Goal: Entertainment & Leisure: Consume media (video, audio)

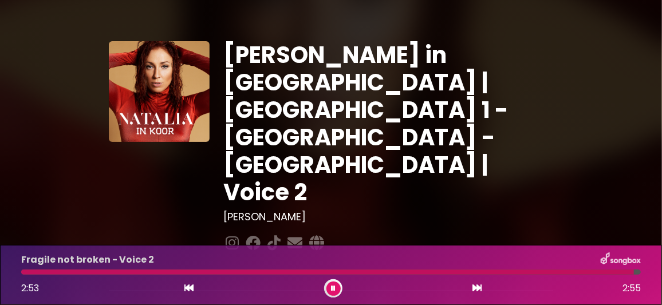
drag, startPoint x: 333, startPoint y: 284, endPoint x: 321, endPoint y: 261, distance: 26.6
click at [332, 283] on button at bounding box center [333, 289] width 14 height 14
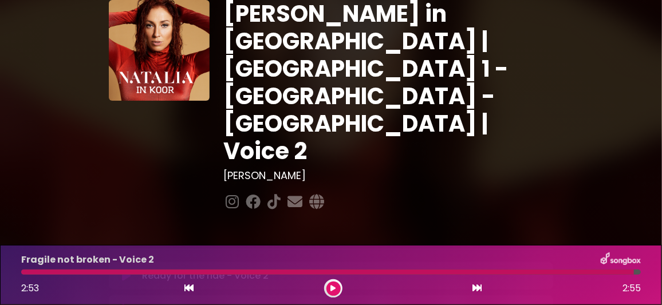
scroll to position [57, 0]
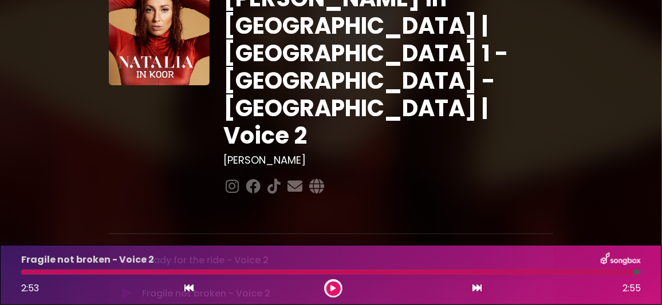
click at [126, 288] on icon at bounding box center [126, 293] width 9 height 11
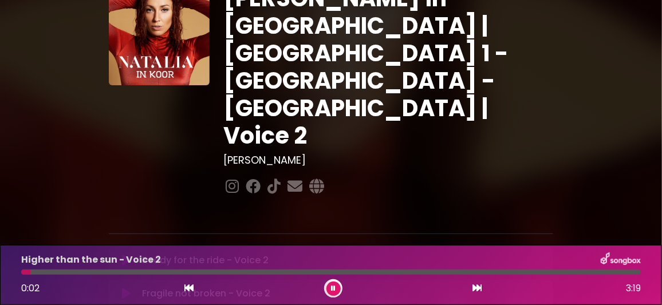
click at [126, 288] on icon at bounding box center [126, 293] width 9 height 11
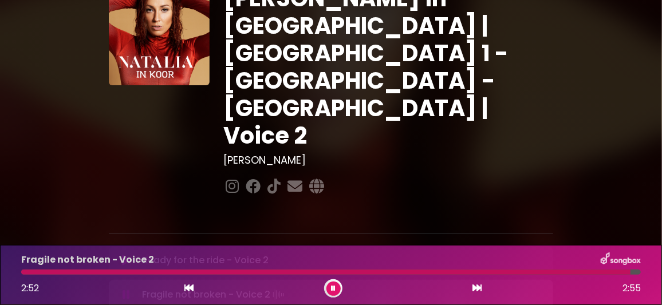
click at [332, 289] on icon at bounding box center [333, 288] width 5 height 7
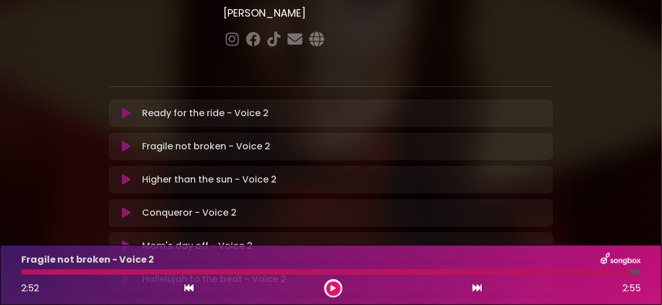
scroll to position [228, 0]
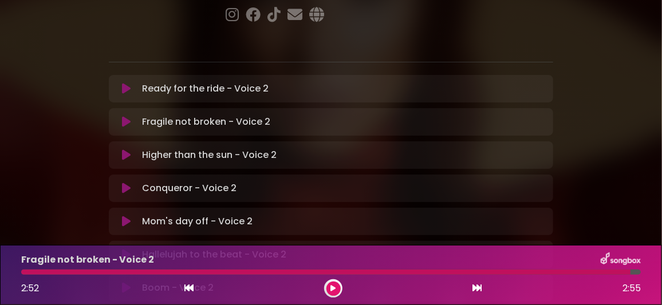
click at [125, 282] on icon at bounding box center [126, 287] width 9 height 11
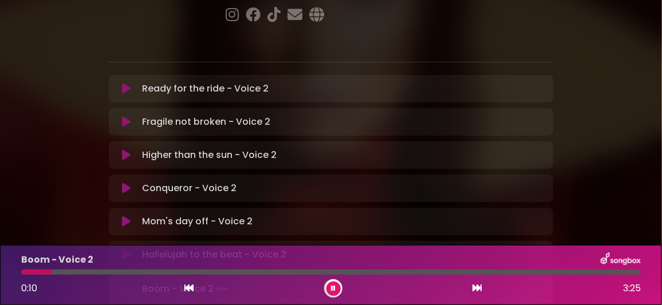
click at [333, 290] on icon at bounding box center [333, 288] width 5 height 7
click at [126, 216] on icon at bounding box center [126, 221] width 9 height 11
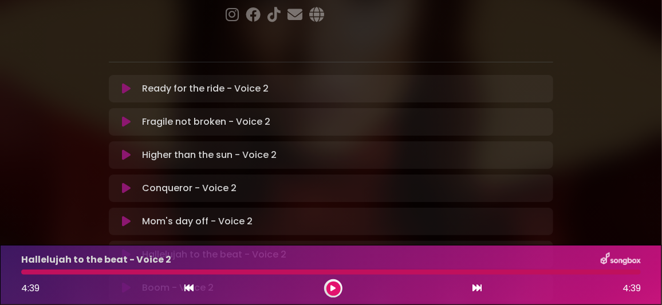
click at [333, 288] on icon at bounding box center [333, 288] width 5 height 7
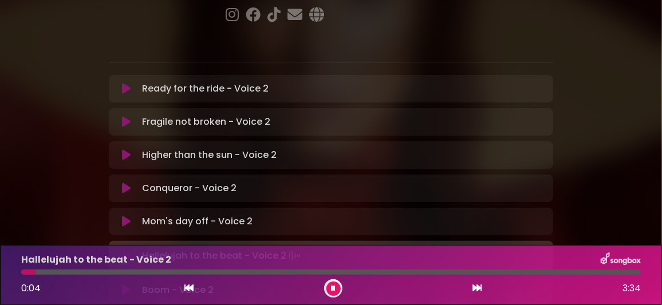
click at [331, 287] on icon at bounding box center [333, 288] width 5 height 7
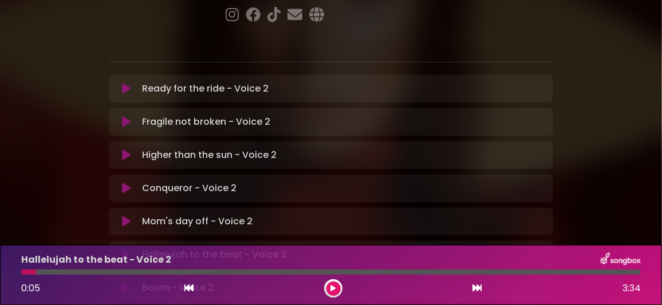
click at [124, 249] on icon at bounding box center [126, 254] width 9 height 11
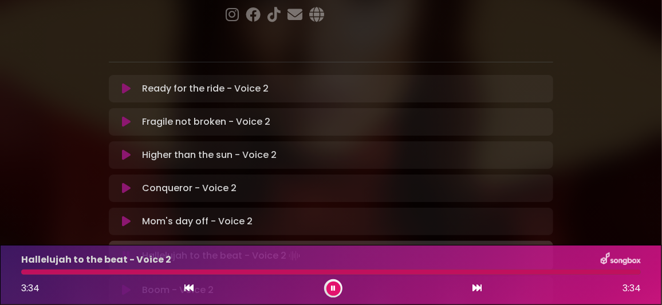
click at [331, 288] on icon at bounding box center [333, 288] width 5 height 7
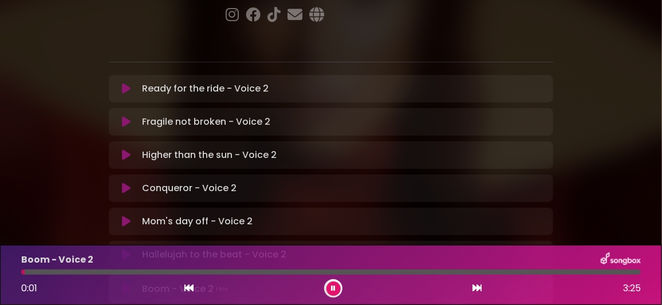
click at [334, 288] on icon at bounding box center [333, 288] width 5 height 7
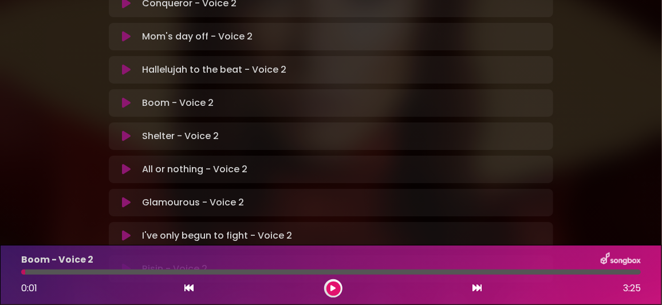
scroll to position [356, 0]
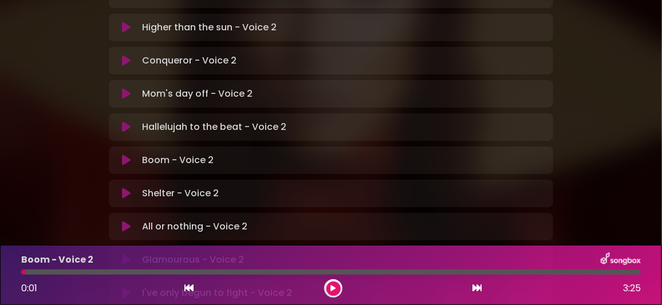
click at [125, 254] on icon at bounding box center [126, 259] width 9 height 11
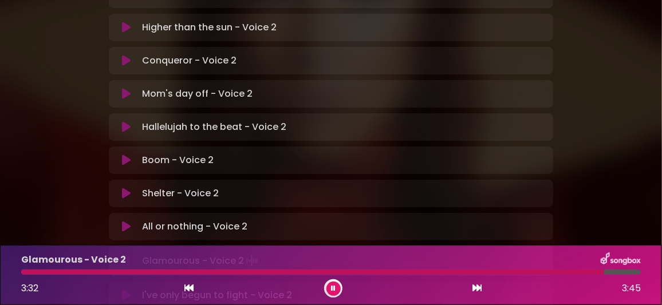
click at [128, 221] on icon at bounding box center [126, 226] width 9 height 11
click at [126, 254] on icon at bounding box center [126, 259] width 9 height 11
click at [331, 287] on icon at bounding box center [333, 288] width 5 height 7
click at [126, 254] on icon at bounding box center [126, 259] width 9 height 11
drag, startPoint x: 131, startPoint y: 182, endPoint x: 125, endPoint y: 178, distance: 7.0
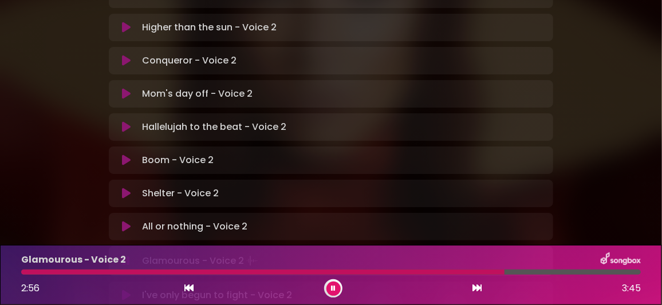
click at [131, 290] on button at bounding box center [127, 295] width 22 height 11
click at [130, 254] on icon at bounding box center [126, 259] width 9 height 11
click at [334, 286] on icon at bounding box center [333, 288] width 5 height 7
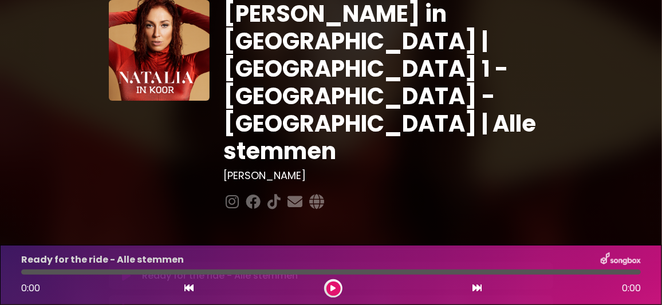
scroll to position [57, 0]
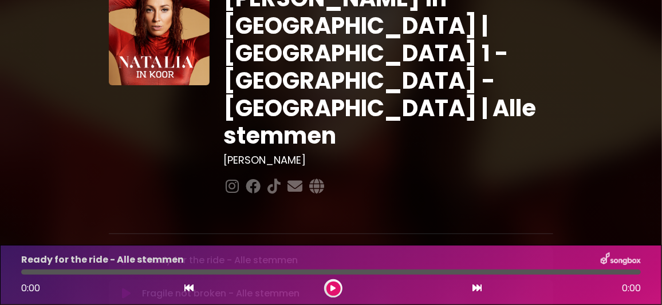
click at [122, 288] on icon at bounding box center [126, 293] width 9 height 11
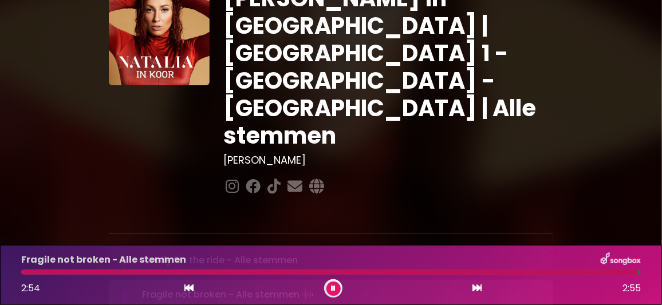
click at [334, 287] on icon at bounding box center [333, 288] width 5 height 7
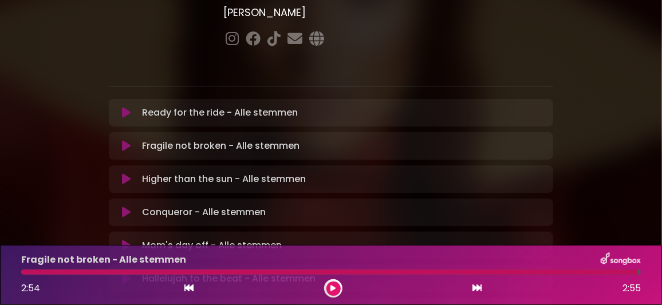
scroll to position [228, 0]
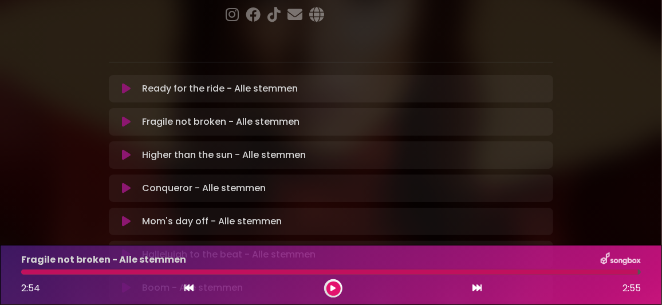
click at [128, 216] on icon at bounding box center [126, 221] width 9 height 11
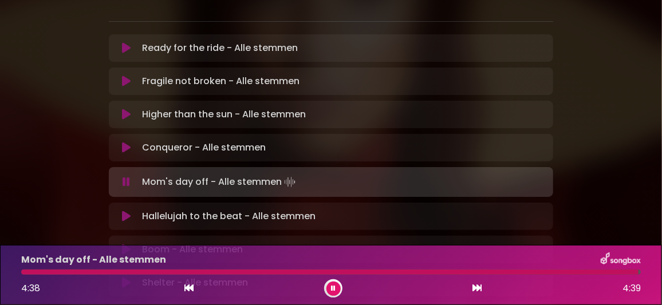
scroll to position [286, 0]
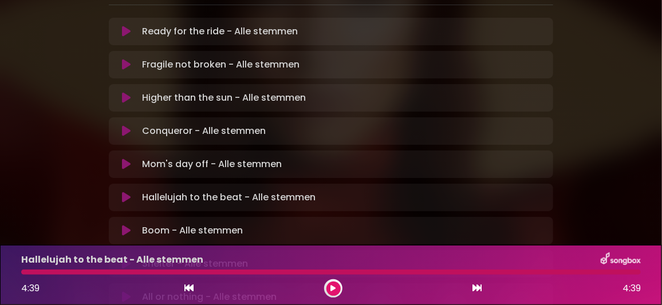
click at [334, 287] on icon at bounding box center [333, 288] width 5 height 7
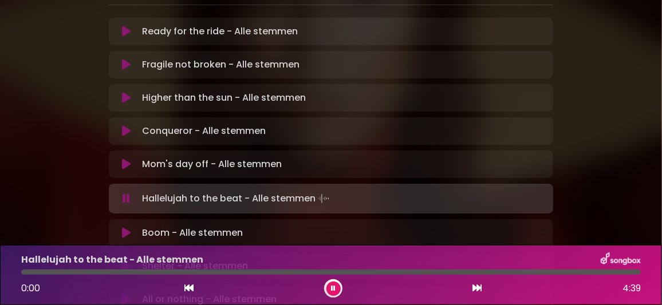
click at [333, 288] on icon at bounding box center [333, 288] width 5 height 7
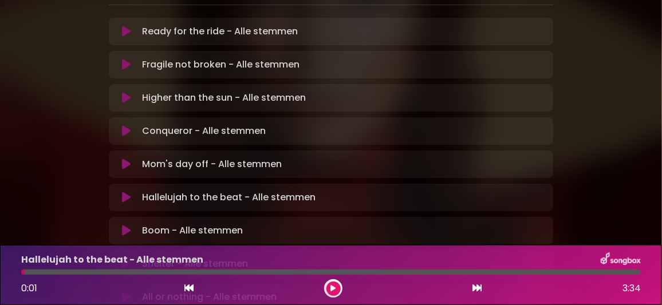
scroll to position [228, 0]
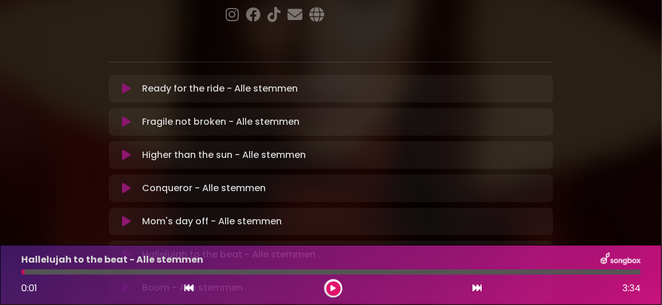
click at [128, 249] on icon at bounding box center [126, 254] width 9 height 11
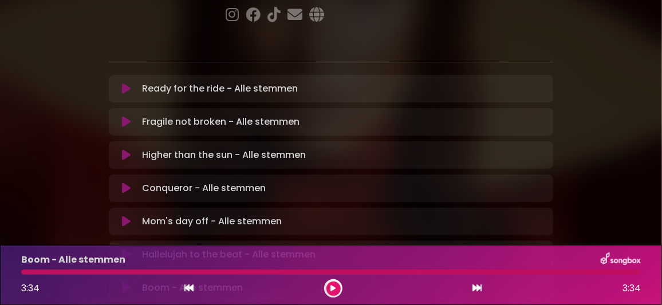
click at [335, 290] on icon at bounding box center [333, 288] width 5 height 7
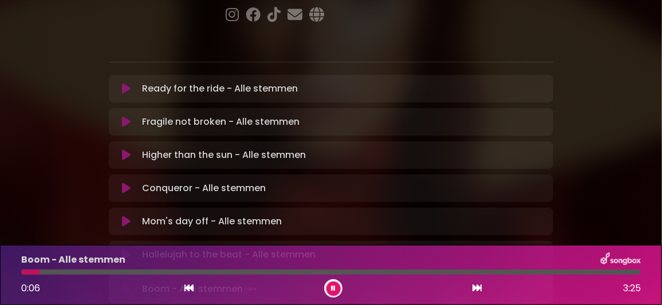
click at [331, 287] on icon at bounding box center [333, 288] width 5 height 7
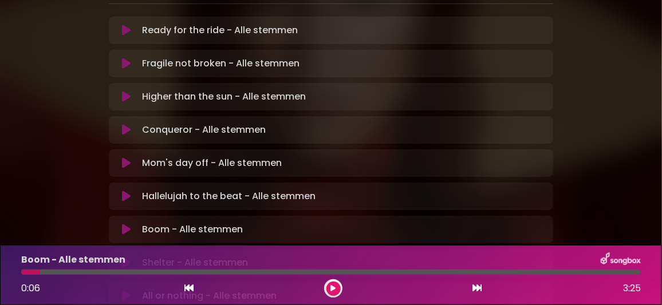
scroll to position [441, 0]
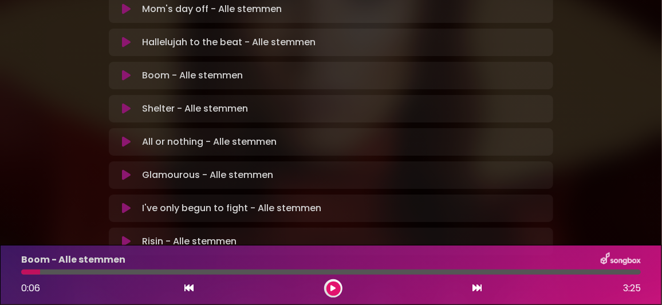
click at [128, 169] on icon at bounding box center [126, 174] width 9 height 11
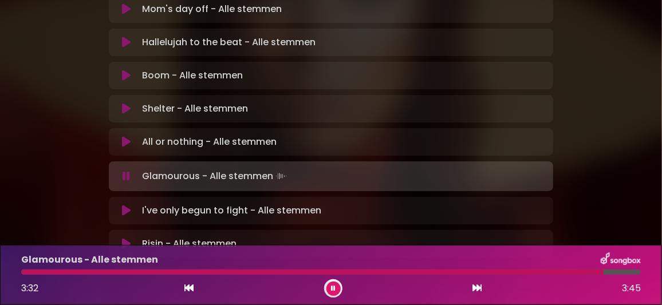
click at [333, 288] on icon at bounding box center [333, 288] width 5 height 7
